Goal: Task Accomplishment & Management: Manage account settings

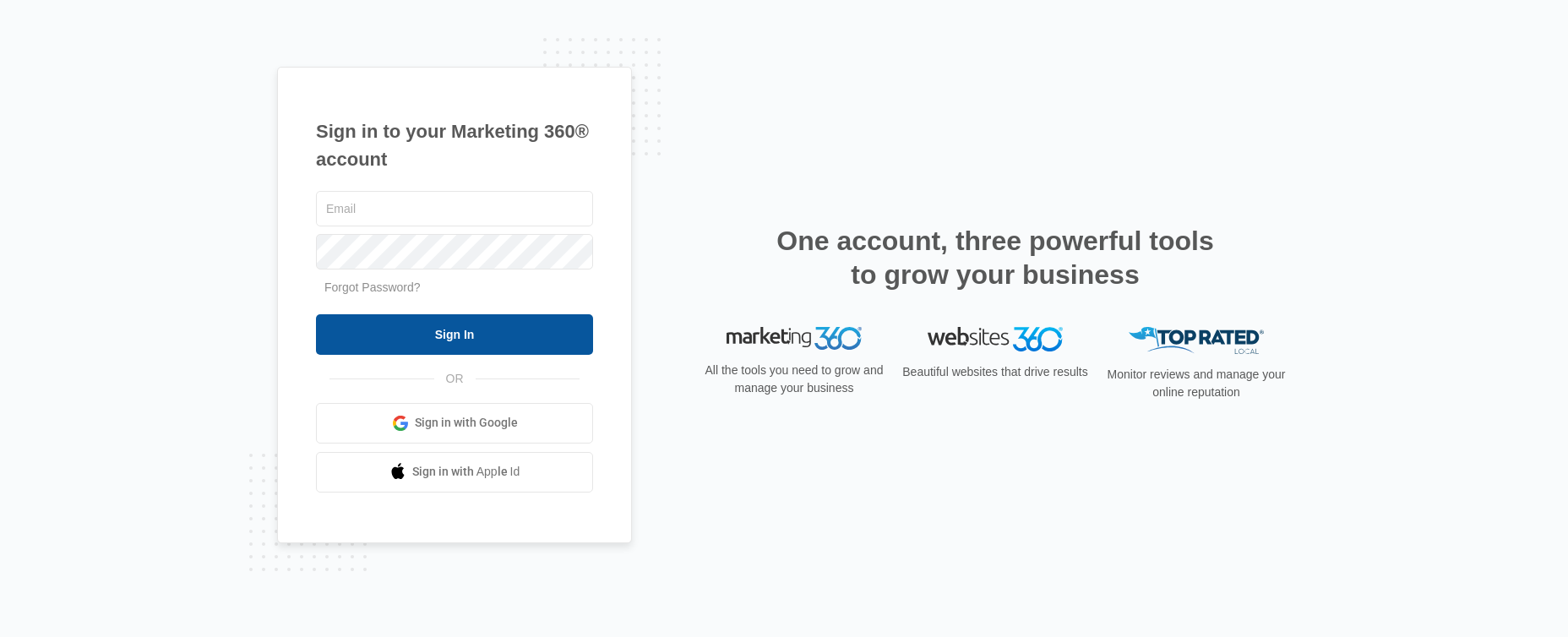
type input "adriann.freeman@marketing360.com"
click at [478, 335] on input "Sign In" at bounding box center [454, 335] width 277 height 41
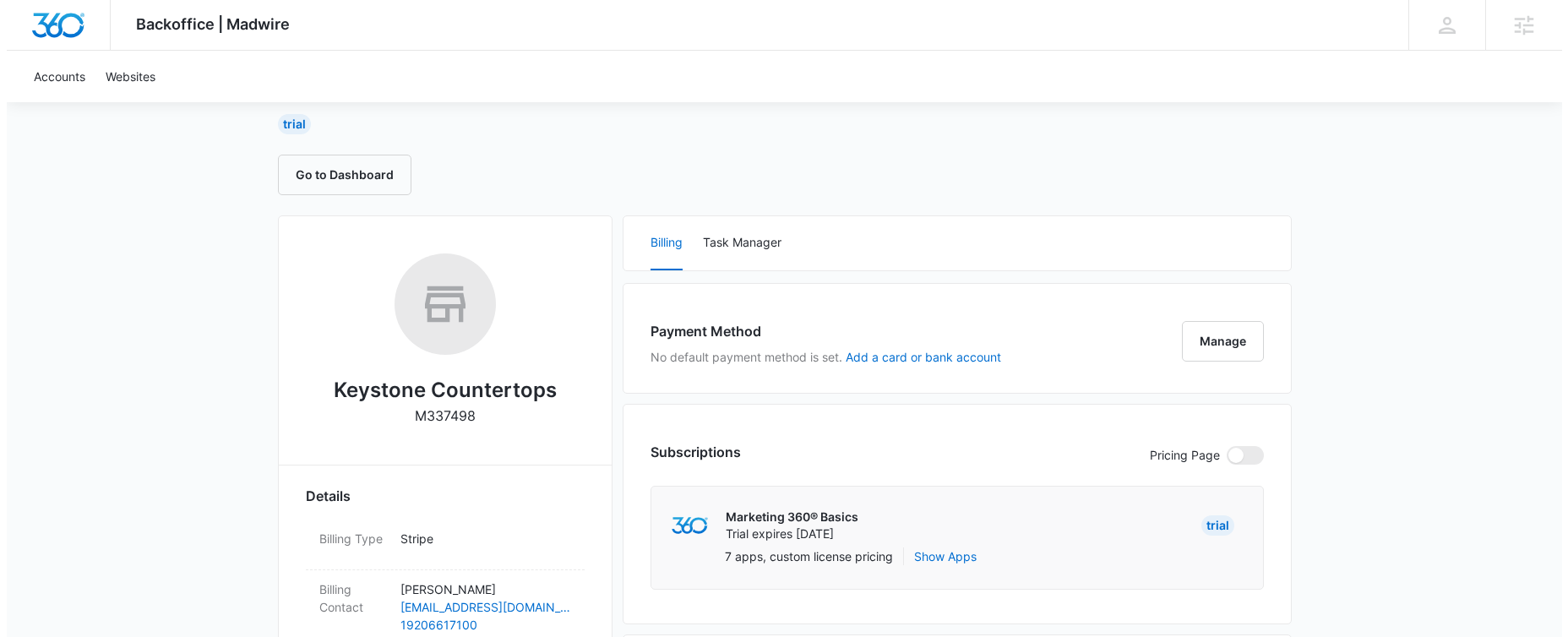
scroll to position [127, 0]
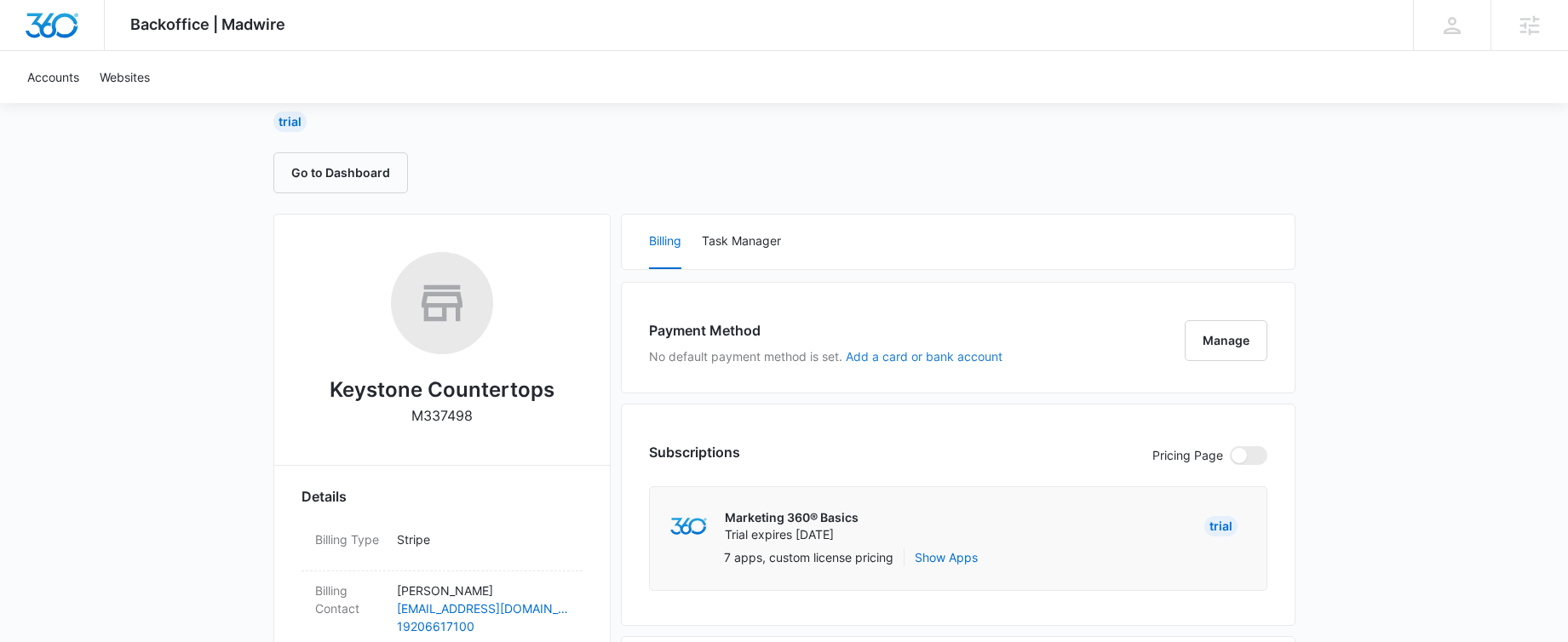
click at [873, 355] on button "Add a card or bank account" at bounding box center [924, 357] width 156 height 12
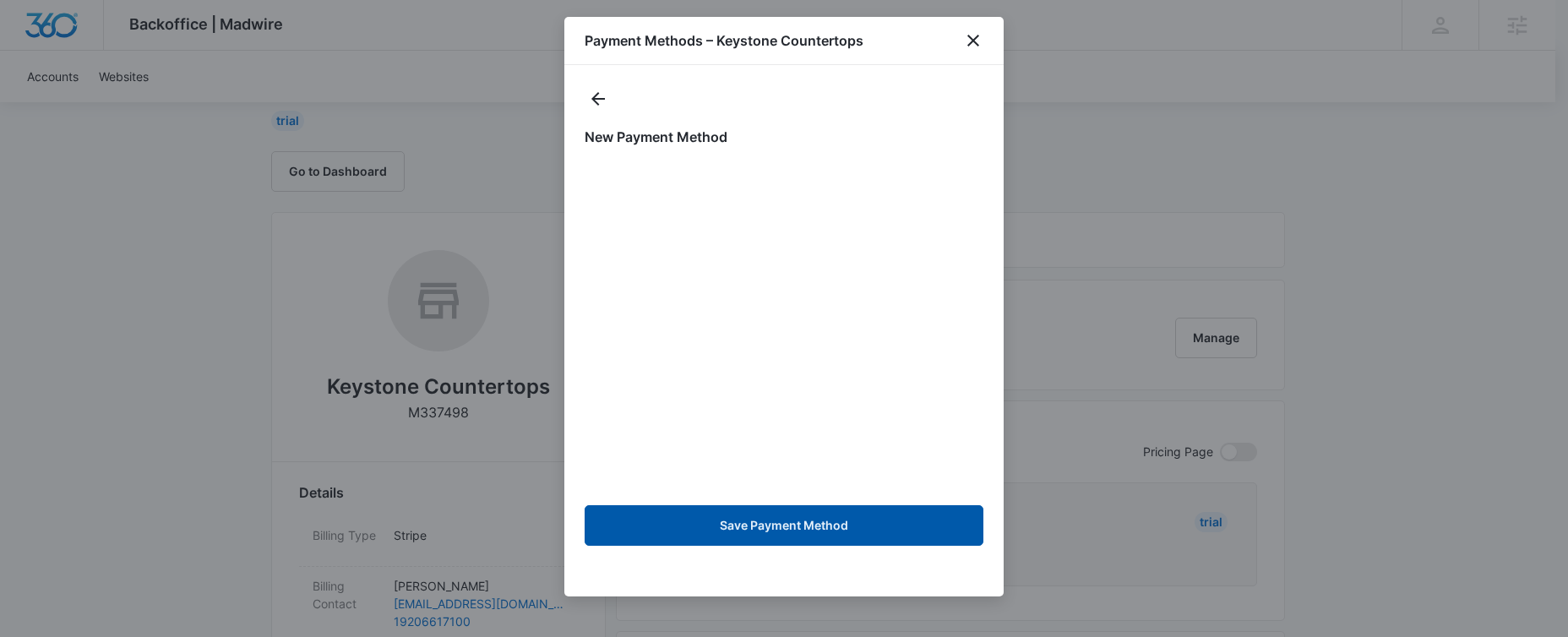
click at [812, 521] on button "Save Payment Method" at bounding box center [784, 526] width 399 height 41
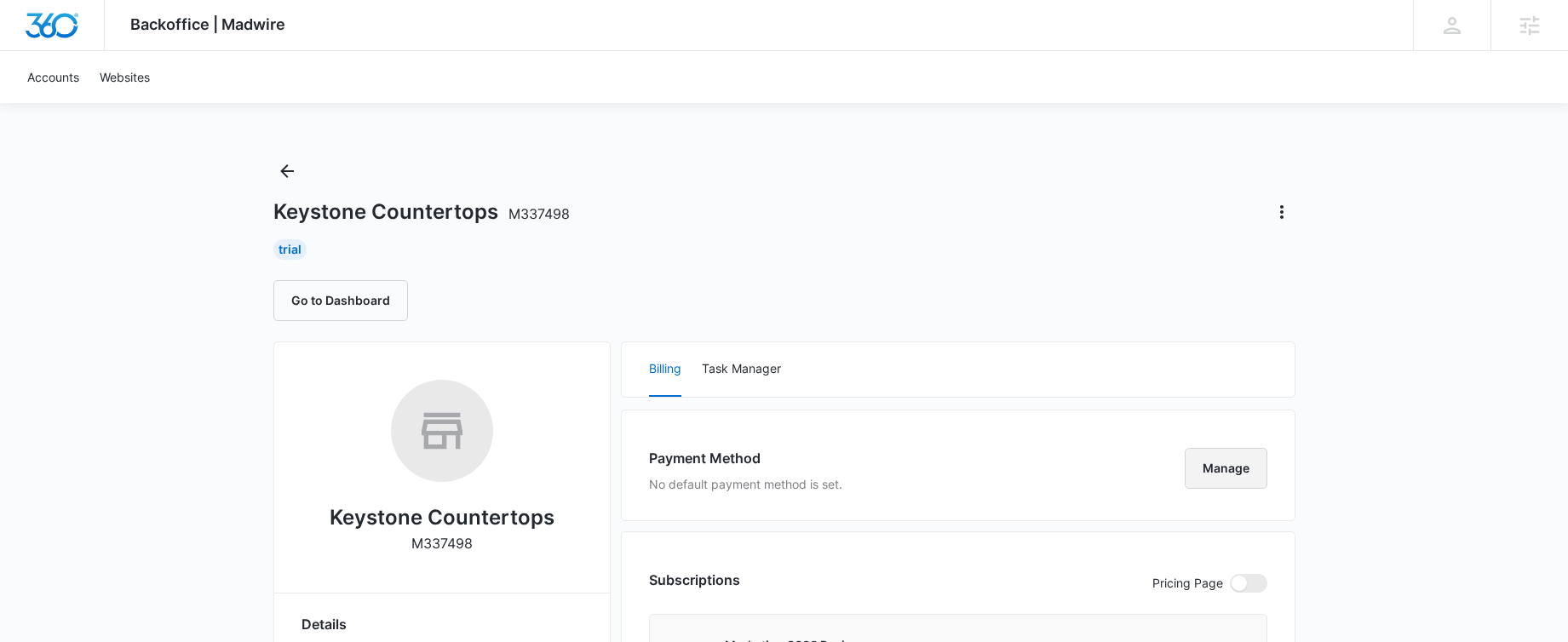
click at [1205, 456] on button "Manage" at bounding box center [1226, 468] width 82 height 41
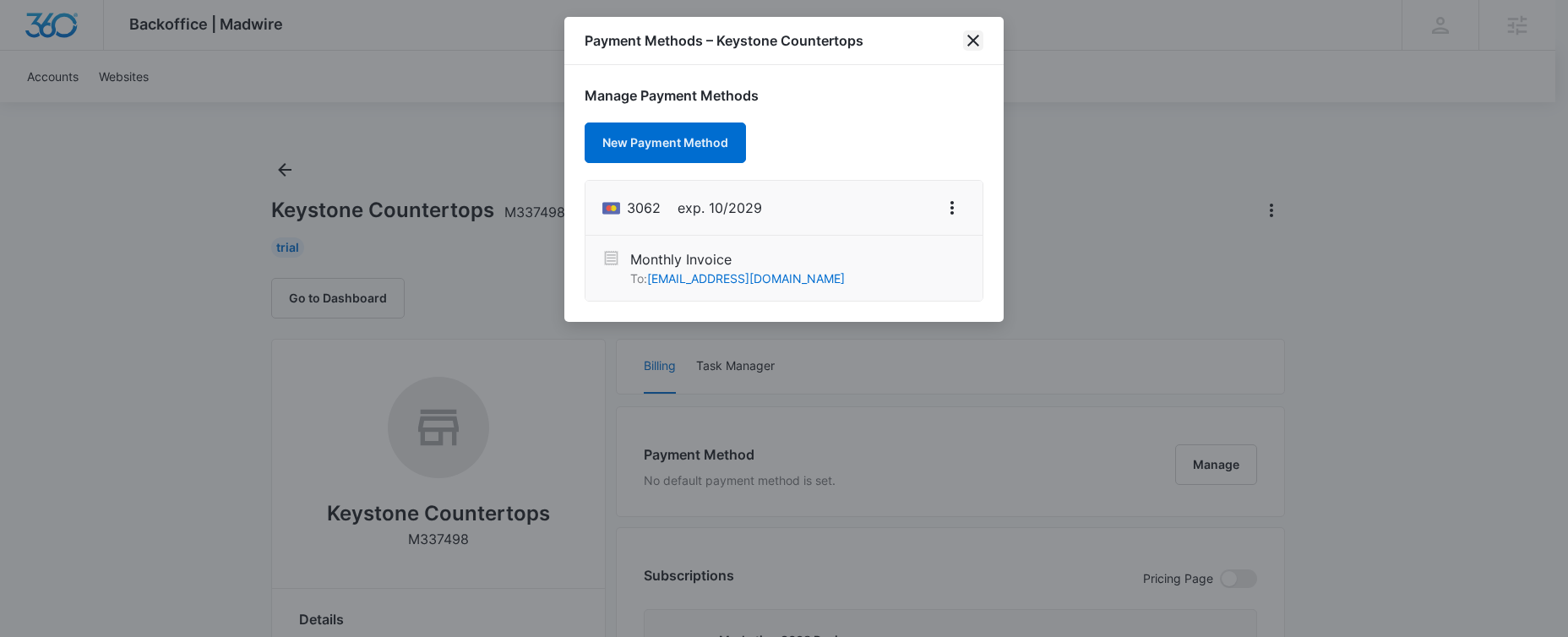
click at [976, 39] on icon "close" at bounding box center [974, 41] width 20 height 20
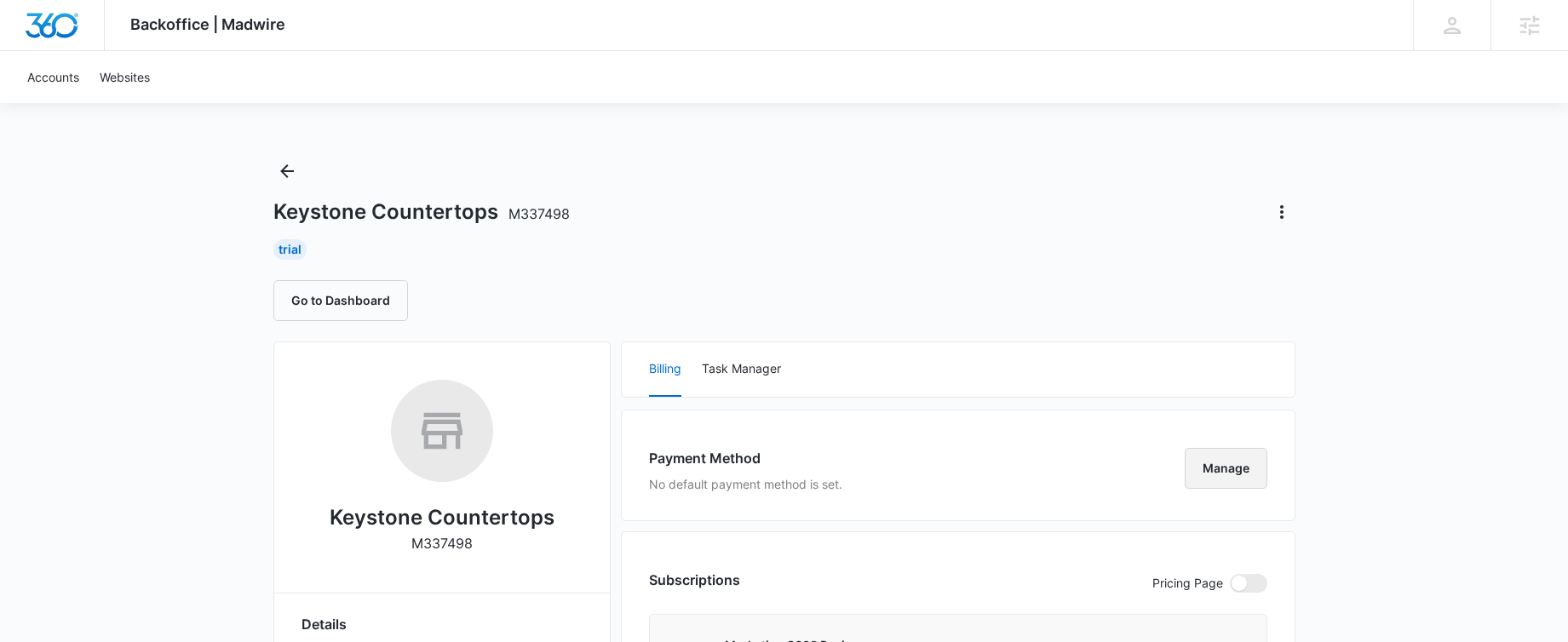
click at [1220, 469] on button "Manage" at bounding box center [1226, 468] width 82 height 41
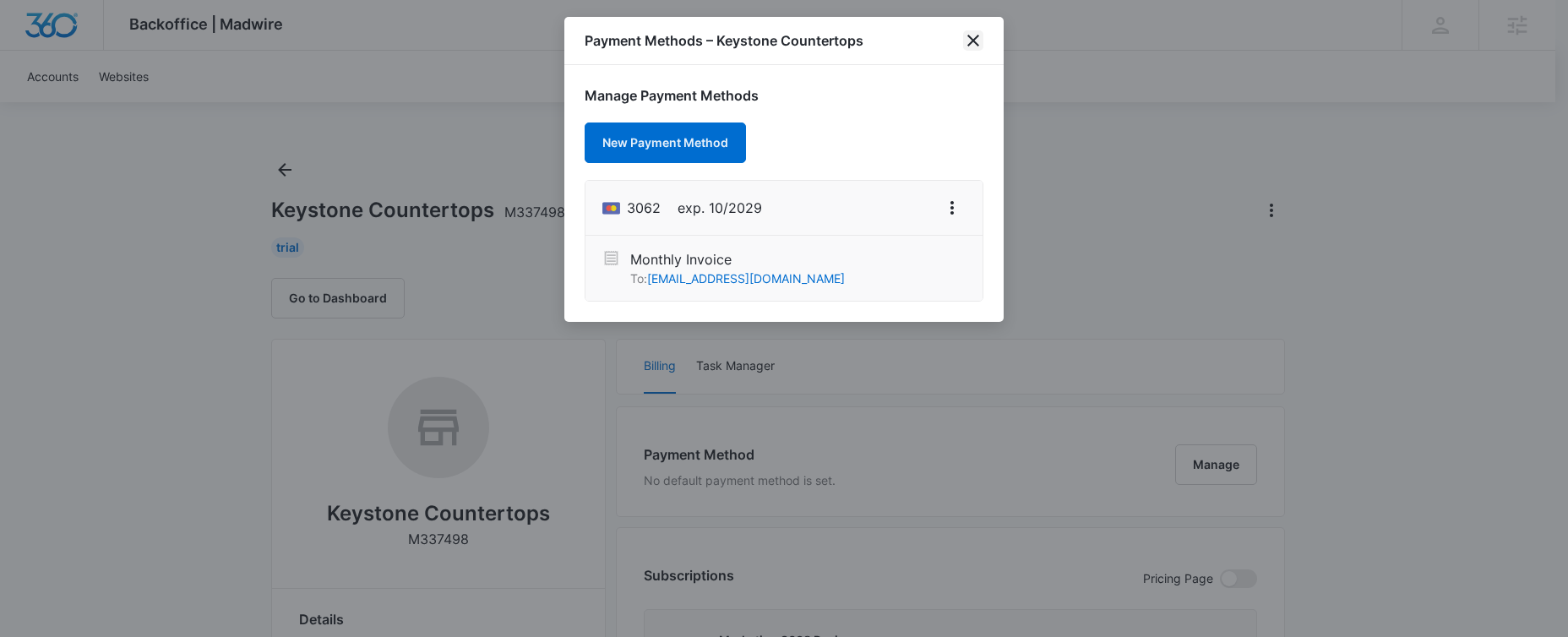
click at [978, 37] on icon "close" at bounding box center [974, 41] width 12 height 12
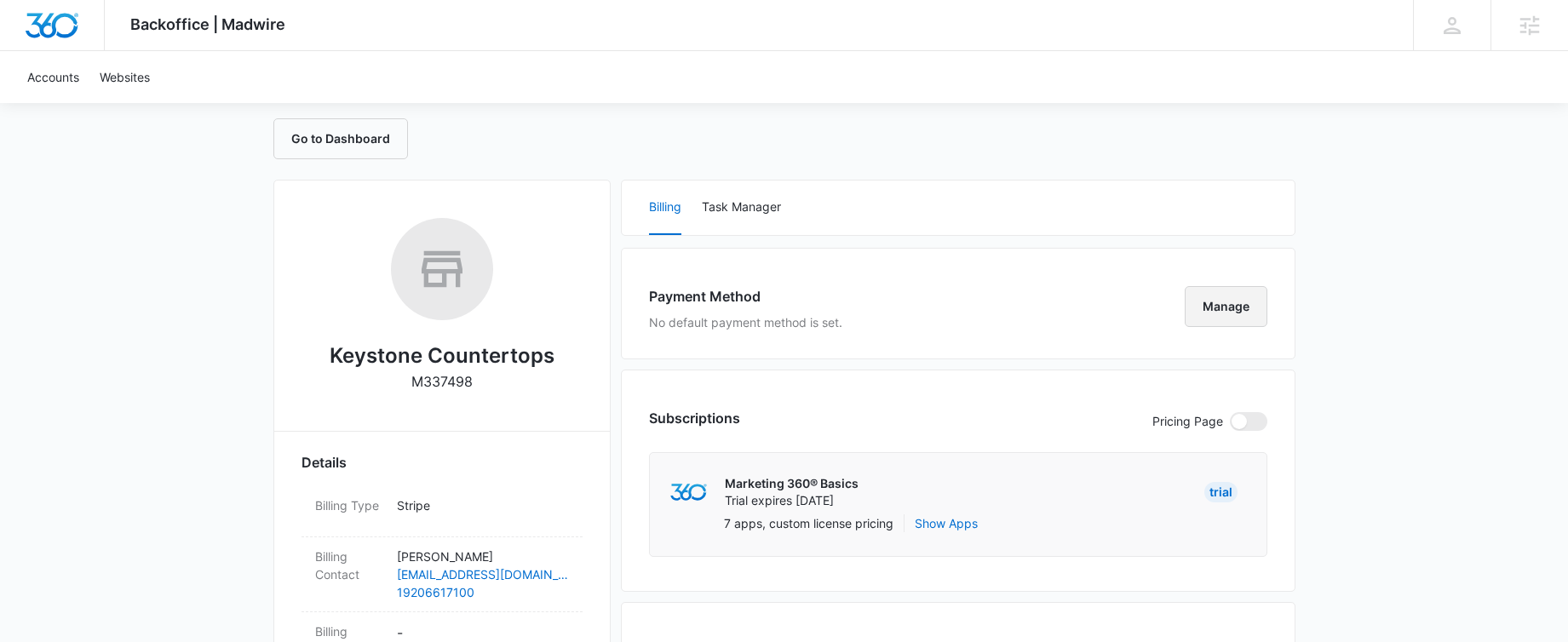
scroll to position [355, 0]
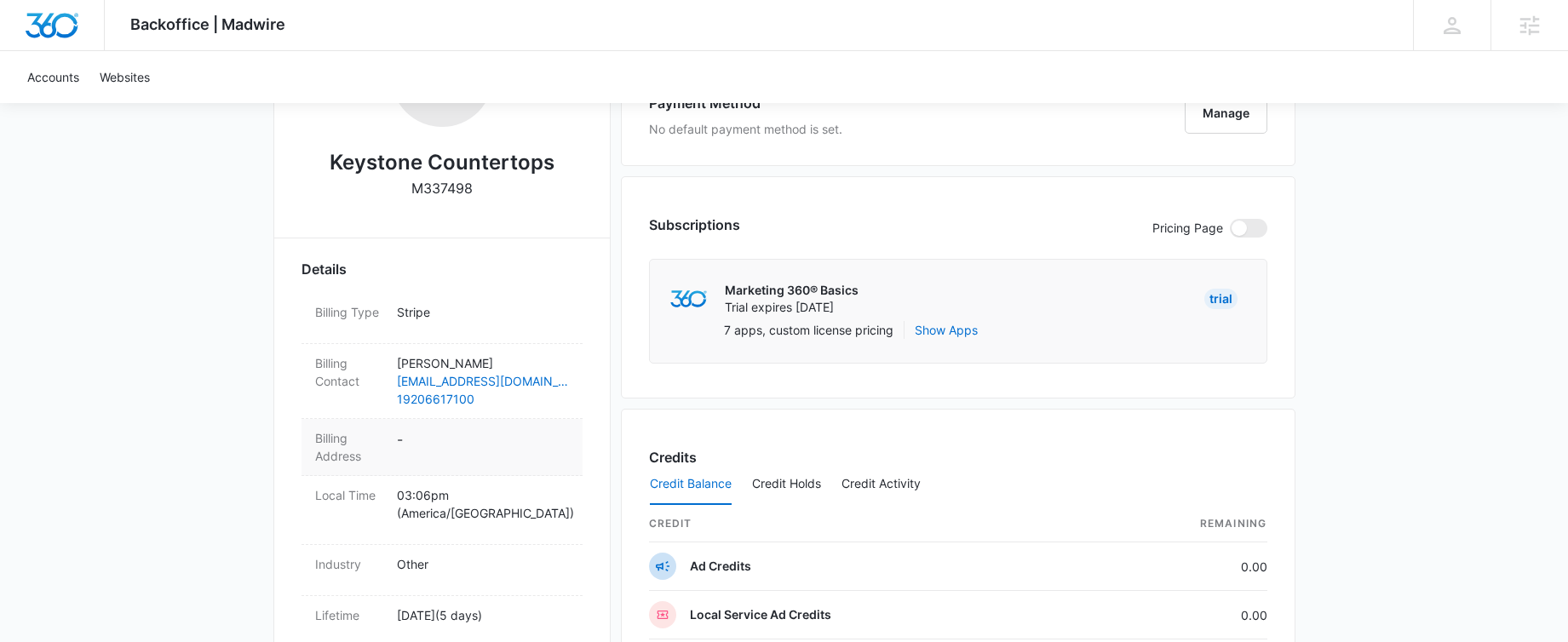
click at [403, 440] on dd "-" at bounding box center [483, 448] width 172 height 36
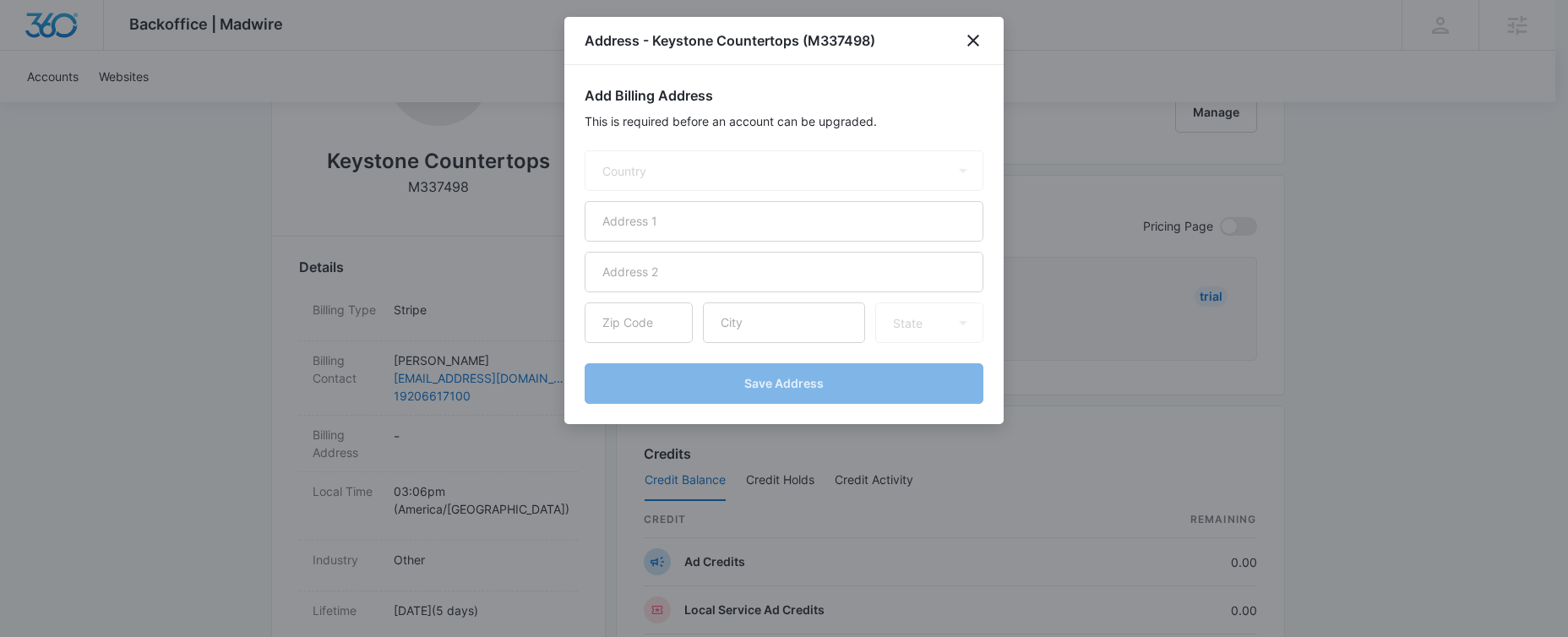
select select "US"
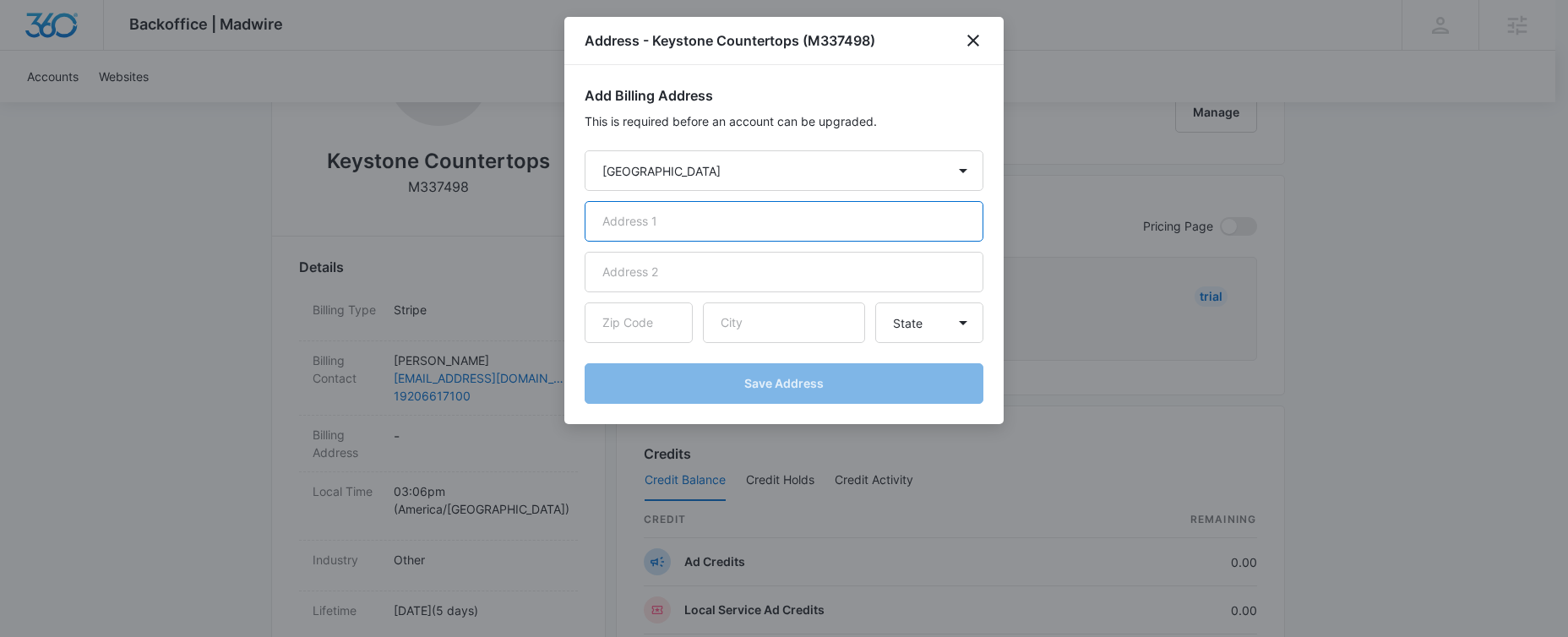
click at [710, 207] on input "text" at bounding box center [784, 222] width 399 height 41
paste input "795 Mike McCarthy Way"
type input "795 Mike McCarthy Way"
click at [625, 315] on input "text" at bounding box center [639, 323] width 108 height 41
type input "54304"
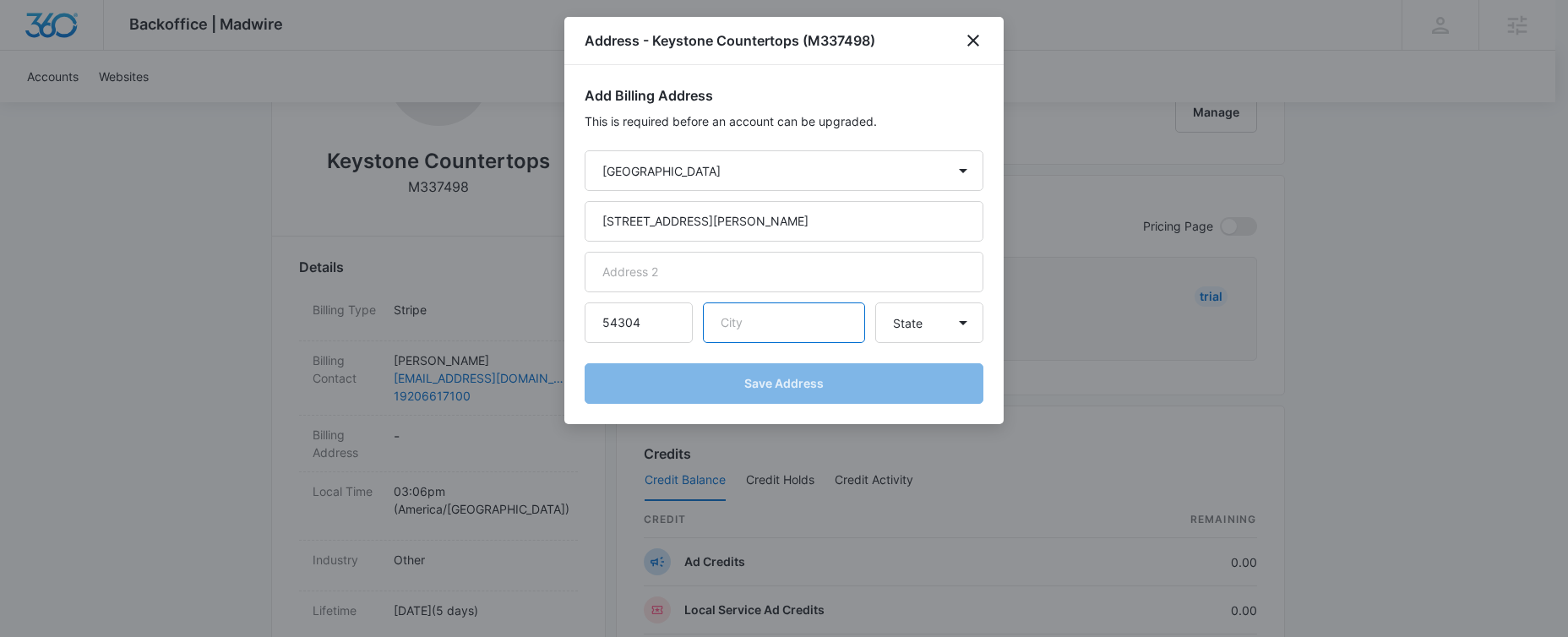
paste input "Green Bay"
type input "Green Bay"
click at [904, 322] on select "State Alaska Alabama Arkansas American Samoa Arizona California Colorado Connec…" at bounding box center [929, 323] width 108 height 41
select select "WI"
click at [876, 303] on select "State Alaska Alabama Arkansas American Samoa Arizona California Colorado Connec…" at bounding box center [929, 323] width 108 height 41
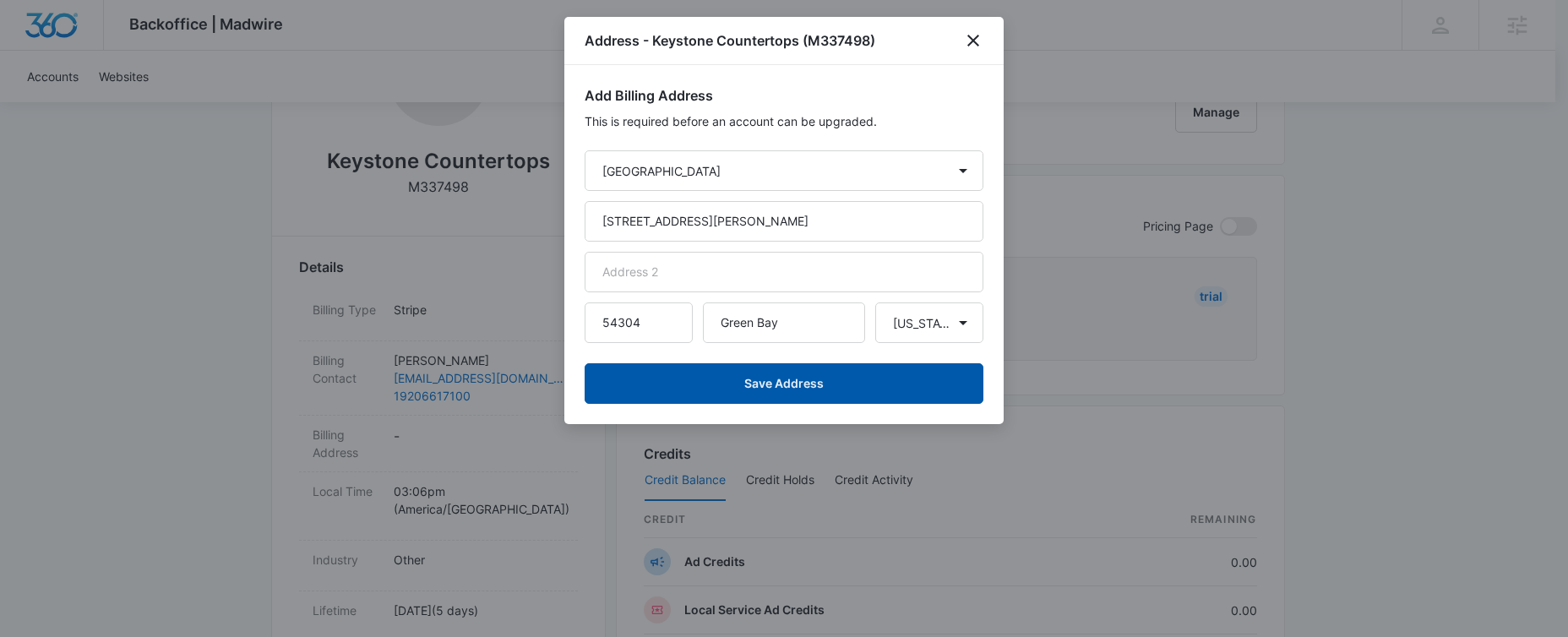
click at [836, 393] on button "Save Address" at bounding box center [784, 384] width 399 height 41
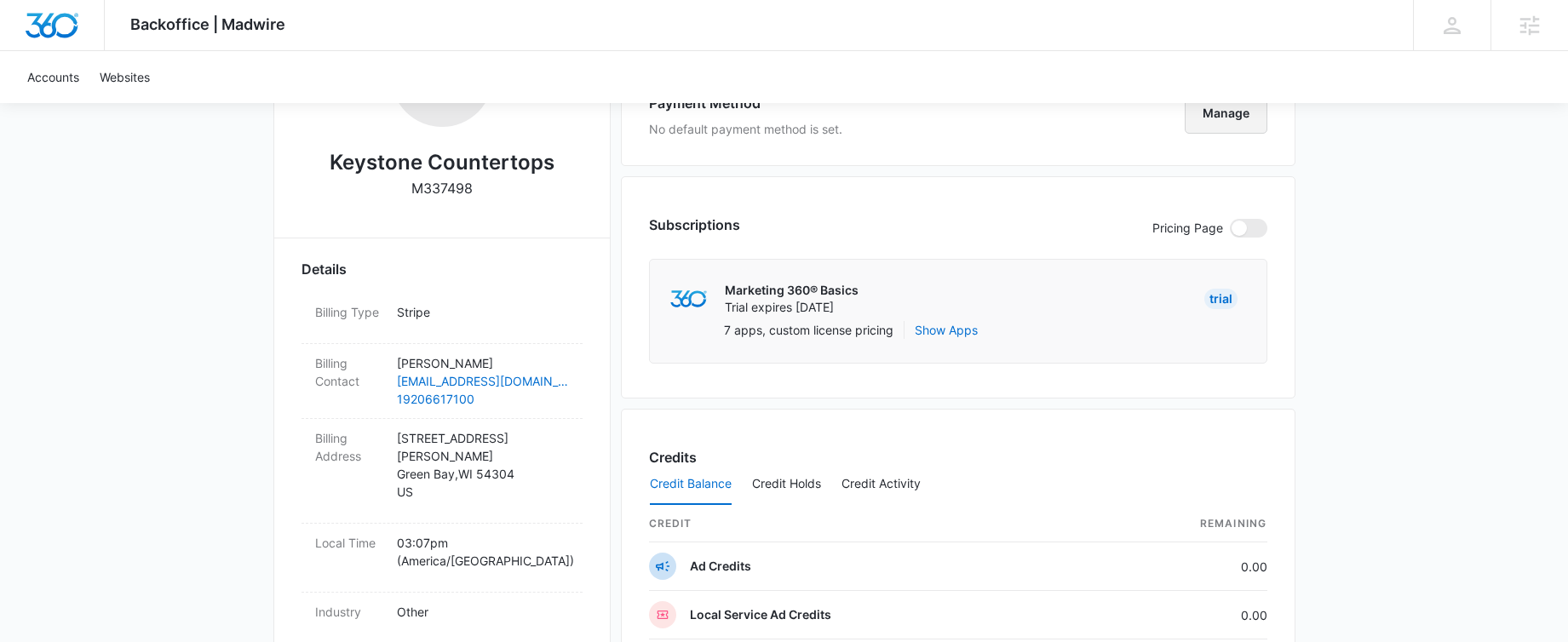
click at [1210, 117] on button "Manage" at bounding box center [1226, 113] width 82 height 41
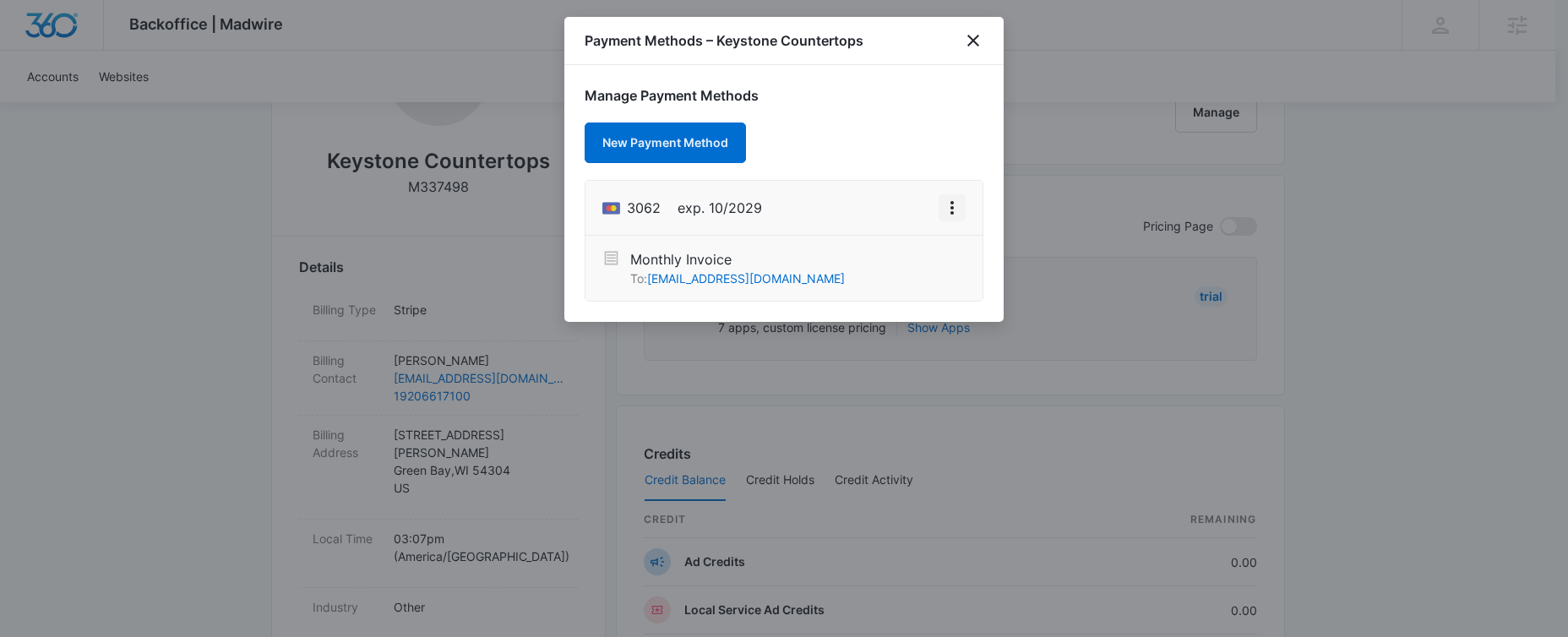
click at [954, 212] on icon "View More" at bounding box center [952, 208] width 20 height 20
click at [824, 108] on div "Manage Payment Methods New Payment Method 3062 exp. 10/2029 Edit Card Monthly I…" at bounding box center [784, 193] width 439 height 257
click at [973, 45] on icon "close" at bounding box center [974, 41] width 20 height 20
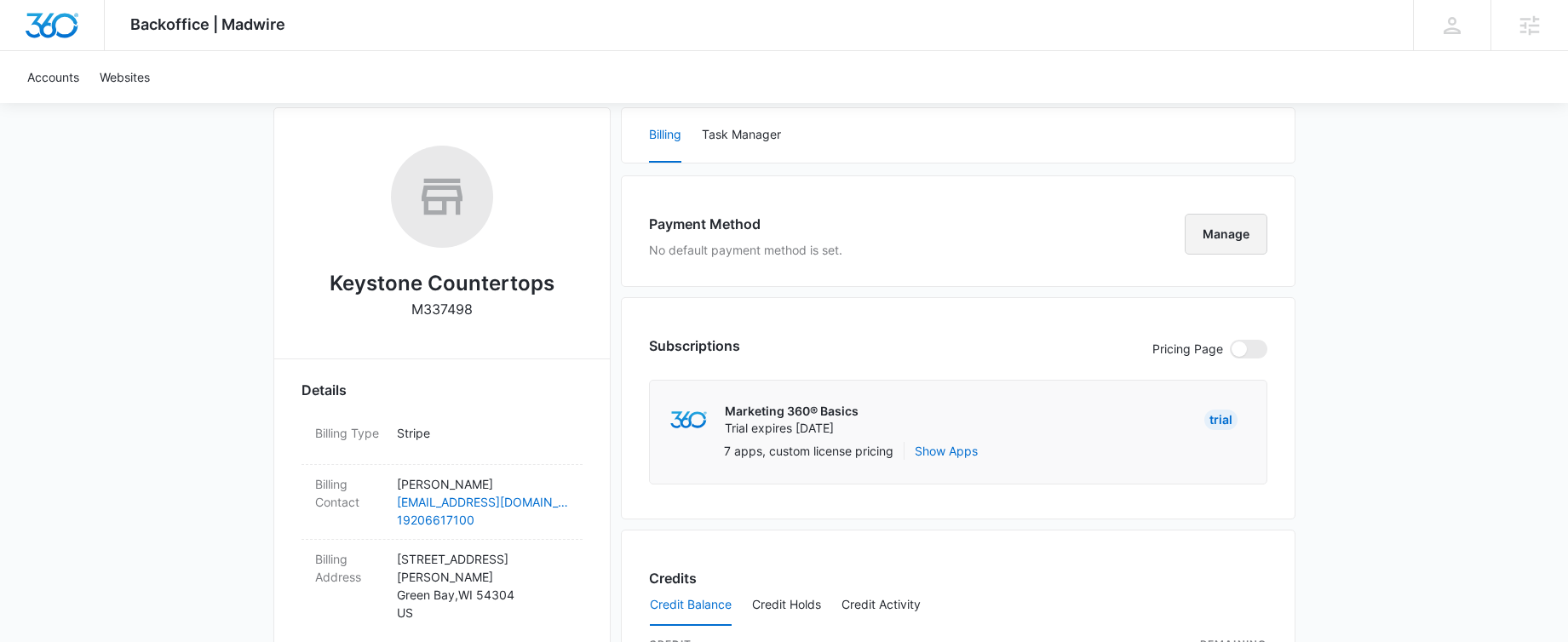
scroll to position [232, 0]
click at [1223, 233] on button "Manage" at bounding box center [1226, 237] width 82 height 41
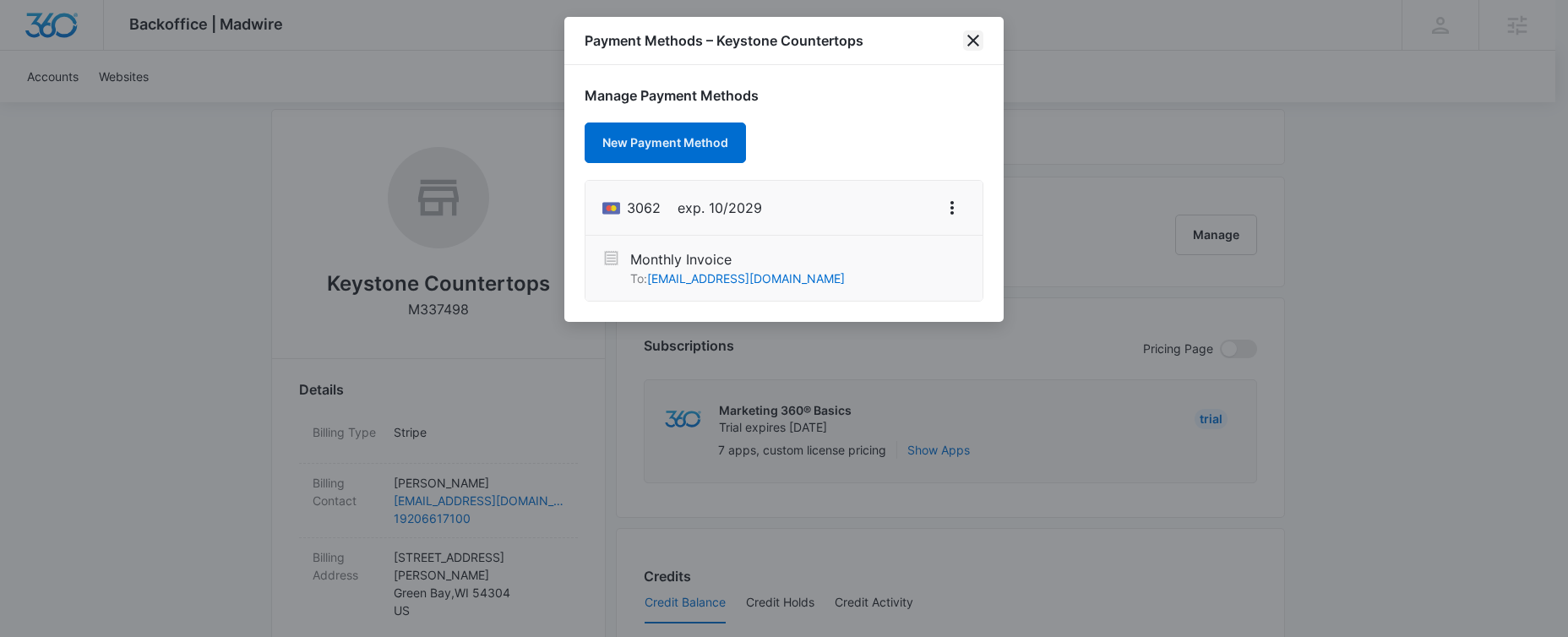
click at [978, 43] on icon "close" at bounding box center [974, 41] width 20 height 20
